Goal: Information Seeking & Learning: Learn about a topic

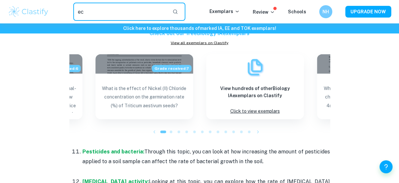
scroll to position [736, 0]
type input "economics"
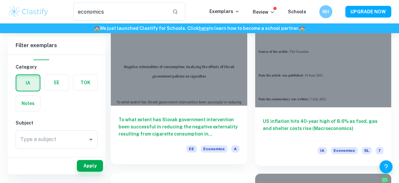
scroll to position [28, 0]
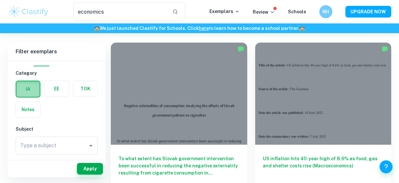
click at [28, 90] on label "button" at bounding box center [27, 89] width 23 height 16
click at [0, 0] on input "radio" at bounding box center [0, 0] width 0 height 0
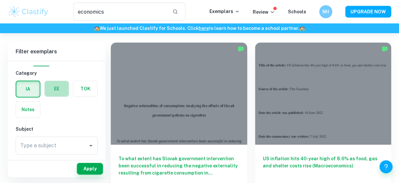
click at [51, 89] on label "button" at bounding box center [57, 89] width 24 height 16
click at [0, 0] on input "radio" at bounding box center [0, 0] width 0 height 0
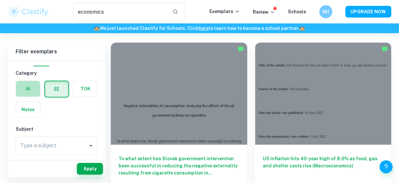
click at [26, 87] on label "button" at bounding box center [28, 89] width 24 height 16
click at [0, 0] on input "radio" at bounding box center [0, 0] width 0 height 0
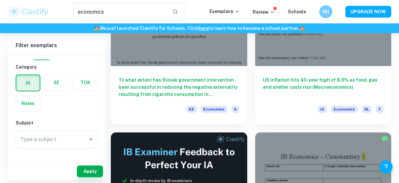
scroll to position [107, 0]
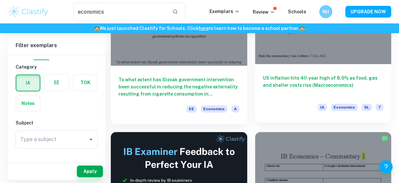
click at [332, 74] on div "US inflation hits 40-year high of 8.6% as food, gas and shelter costs rise (Mac…" at bounding box center [323, 93] width 136 height 59
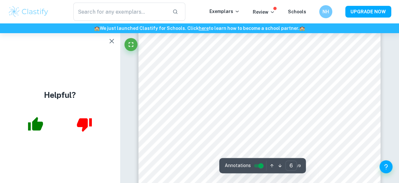
scroll to position [1874, 0]
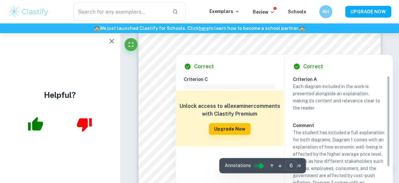
type input "5"
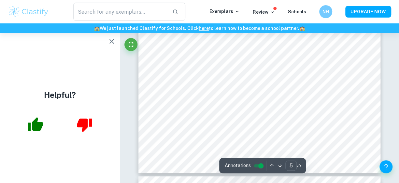
scroll to position [1655, 0]
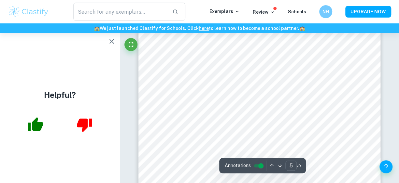
type input "economics"
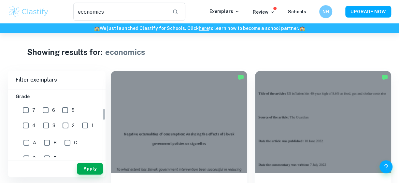
scroll to position [104, 0]
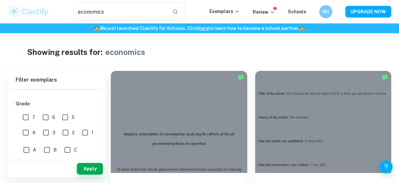
click at [28, 115] on input "7" at bounding box center [25, 117] width 13 height 13
checkbox input "true"
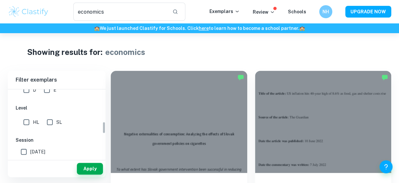
scroll to position [179, 0]
click at [85, 169] on button "Apply" at bounding box center [90, 169] width 26 height 12
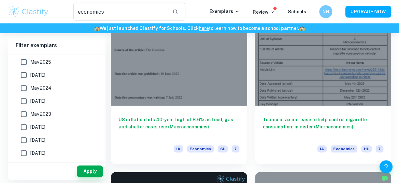
scroll to position [62, 0]
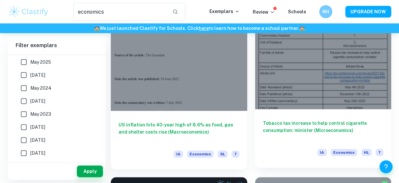
click at [287, 132] on h6 "Tobacco tax increase to help control cigarette consumption: minister (Microecon…" at bounding box center [323, 130] width 121 height 21
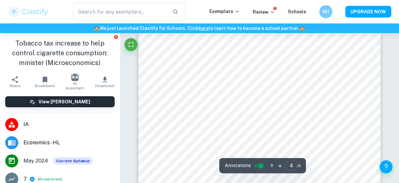
scroll to position [1126, 0]
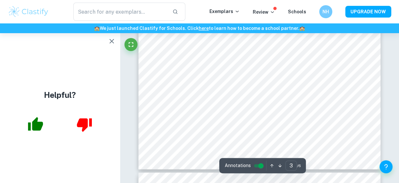
type input "4"
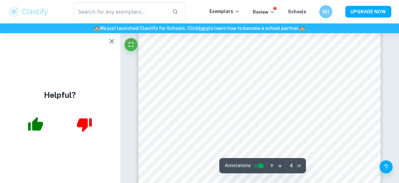
scroll to position [1140, 0]
